Goal: Information Seeking & Learning: Compare options

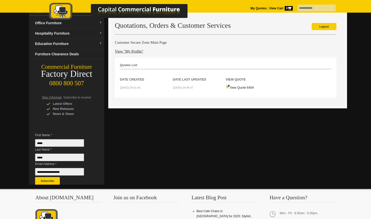
scroll to position [41, 0]
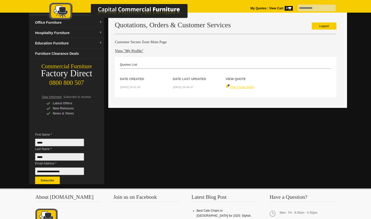
click at [239, 85] on link "View Quote 6404" at bounding box center [240, 87] width 28 height 4
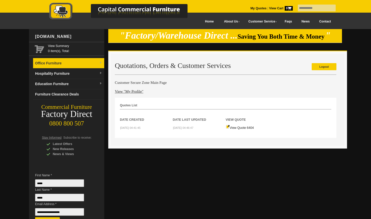
click at [71, 63] on link "Office Furniture" at bounding box center [68, 63] width 71 height 10
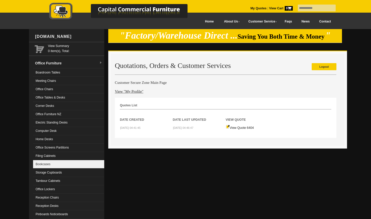
click at [47, 163] on link "Bookcases" at bounding box center [68, 164] width 71 height 8
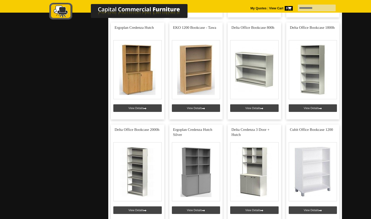
scroll to position [209, 0]
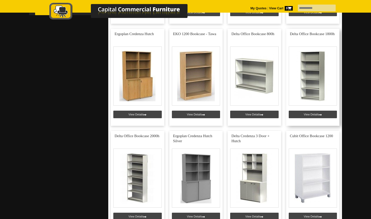
click at [314, 114] on link at bounding box center [312, 77] width 53 height 97
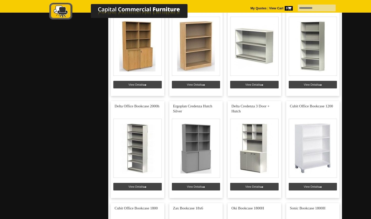
scroll to position [240, 0]
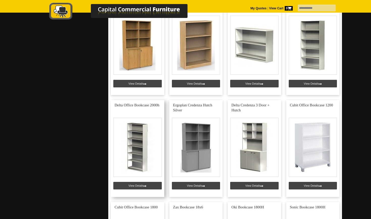
click at [129, 185] on link at bounding box center [137, 148] width 53 height 97
